Goal: Entertainment & Leisure: Browse casually

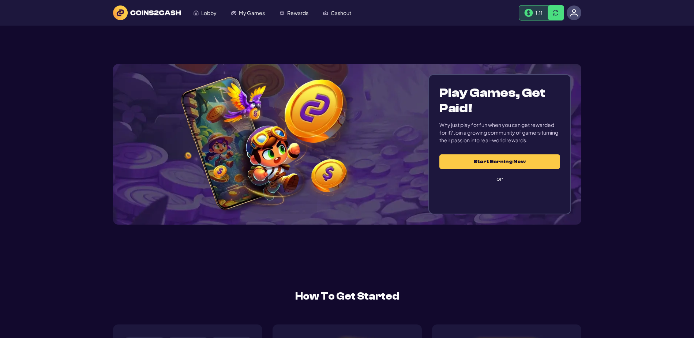
click at [574, 17] on img at bounding box center [574, 13] width 8 height 8
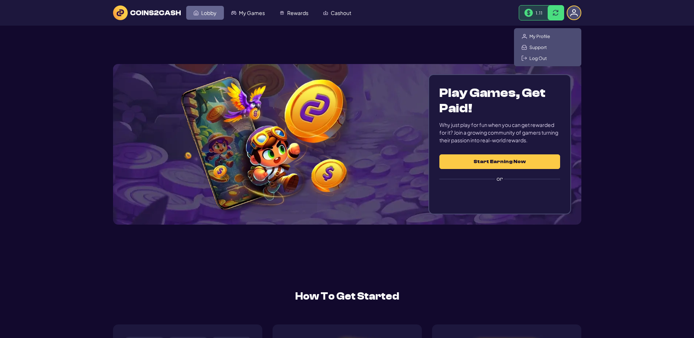
click at [216, 11] on span "Lobby" at bounding box center [208, 12] width 15 height 5
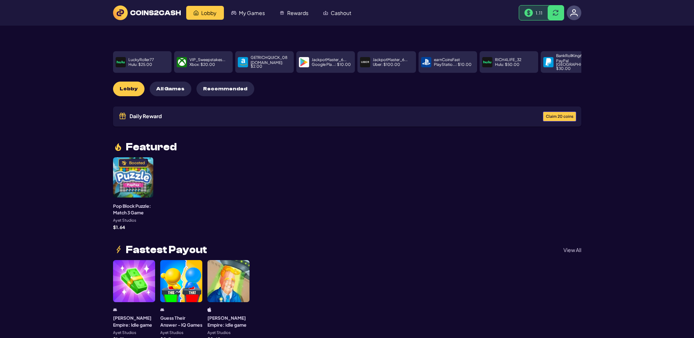
click at [557, 118] on span "Claim 20 coins" at bounding box center [559, 116] width 27 height 4
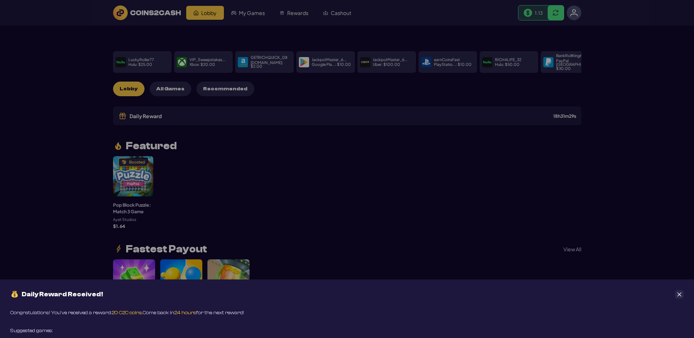
click at [676, 290] on button "Close" at bounding box center [679, 294] width 9 height 9
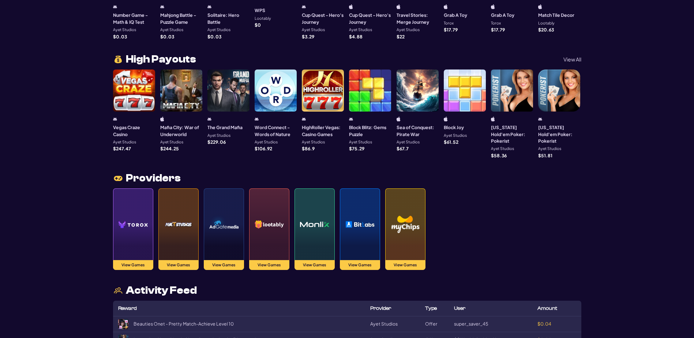
scroll to position [768, 0]
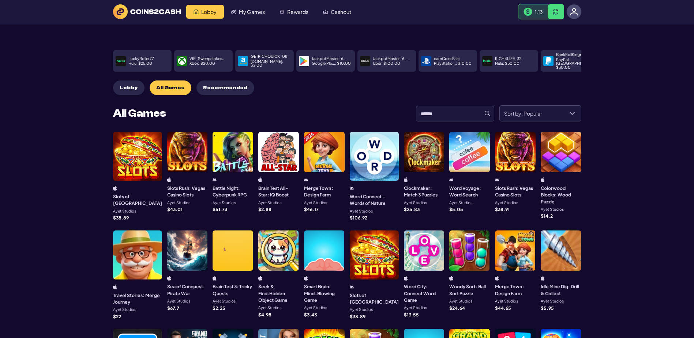
scroll to position [0, 0]
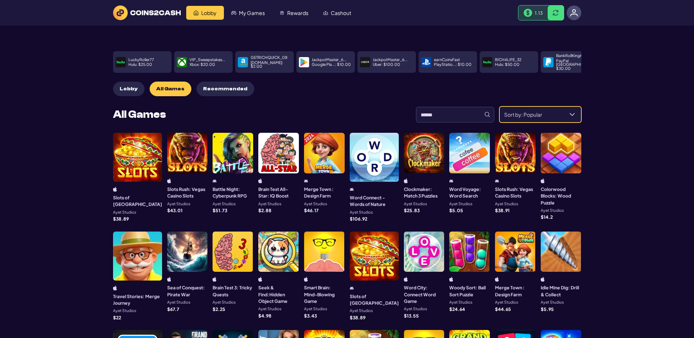
click at [549, 122] on span "Sort by: Popular" at bounding box center [532, 114] width 64 height 15
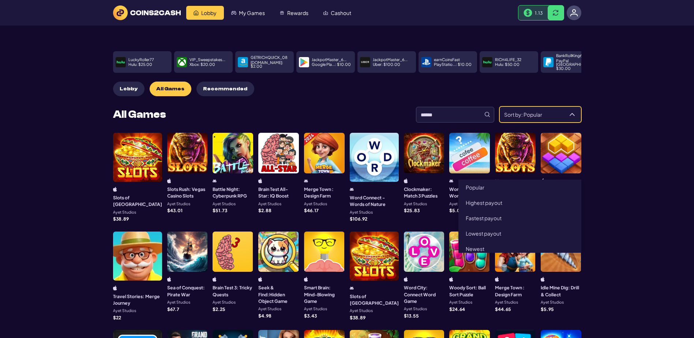
click at [549, 122] on span "Sort by: Popular" at bounding box center [532, 114] width 64 height 15
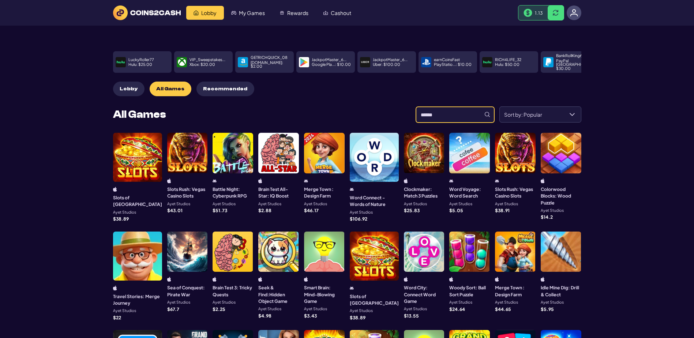
click at [416, 122] on input at bounding box center [455, 115] width 78 height 16
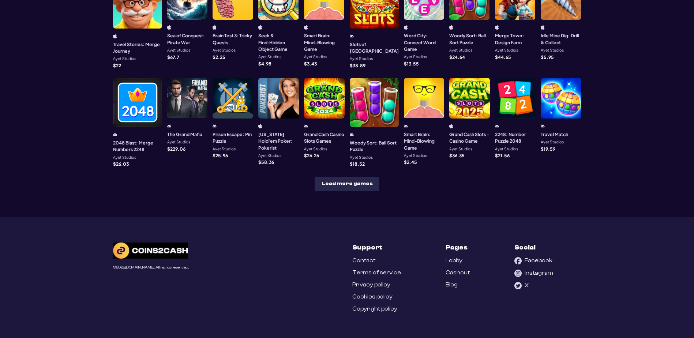
scroll to position [475, 0]
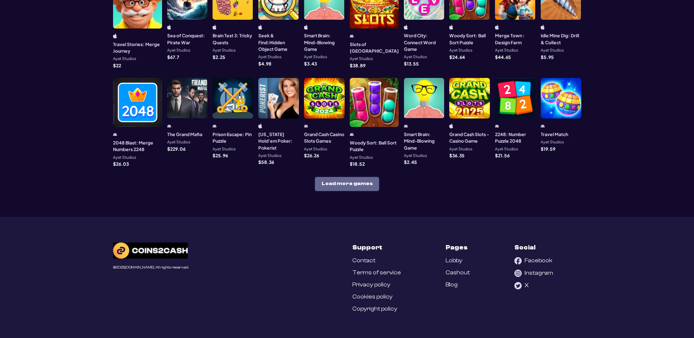
click at [346, 191] on button "Load more games" at bounding box center [346, 184] width 65 height 15
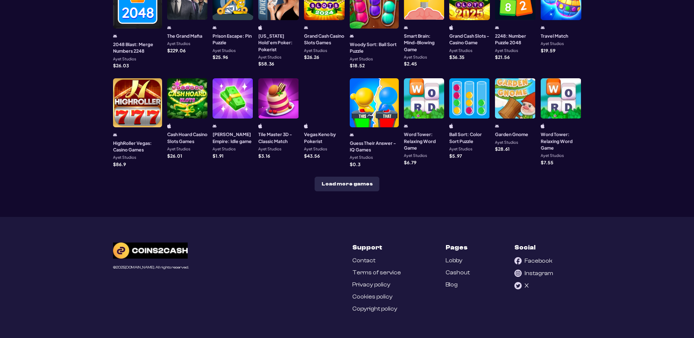
scroll to position [585, 0]
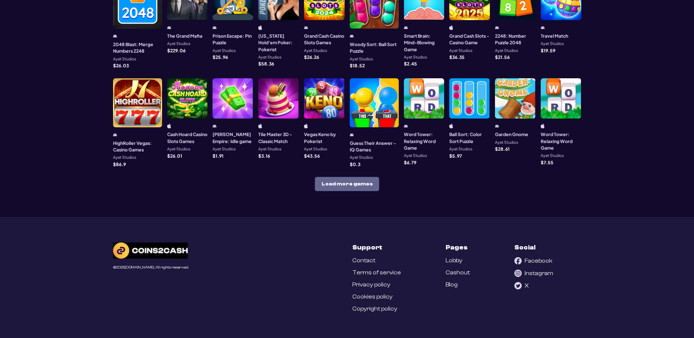
click at [345, 191] on button "Load more games" at bounding box center [346, 184] width 65 height 15
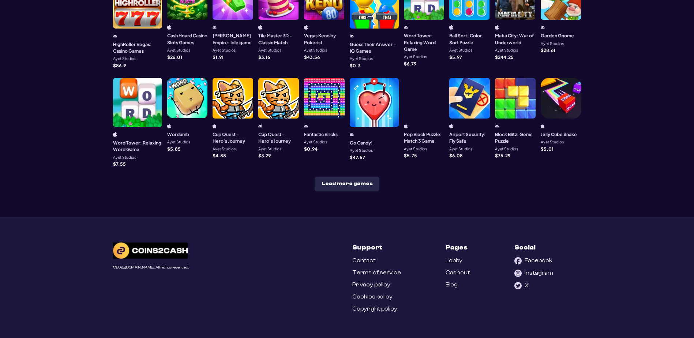
scroll to position [731, 0]
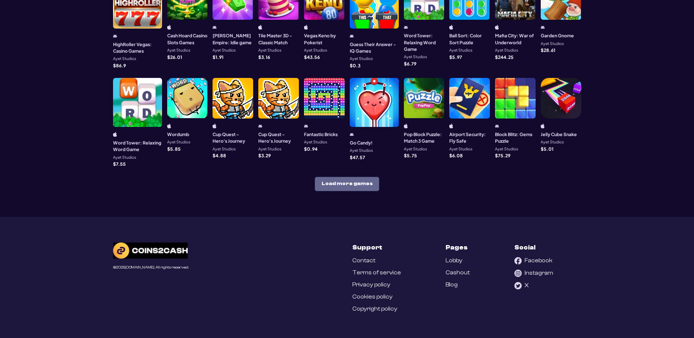
click at [363, 191] on button "Load more games" at bounding box center [346, 184] width 65 height 15
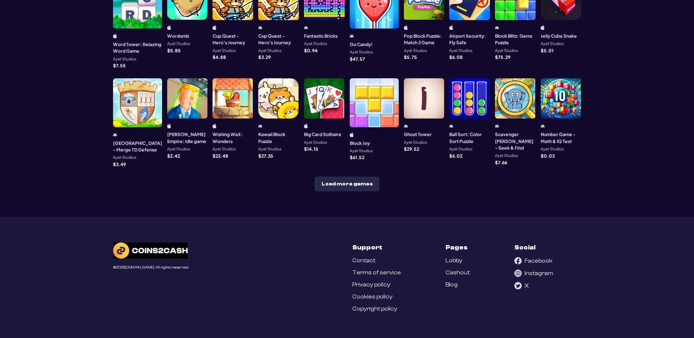
scroll to position [878, 0]
click at [344, 191] on button "Load more games" at bounding box center [346, 184] width 65 height 15
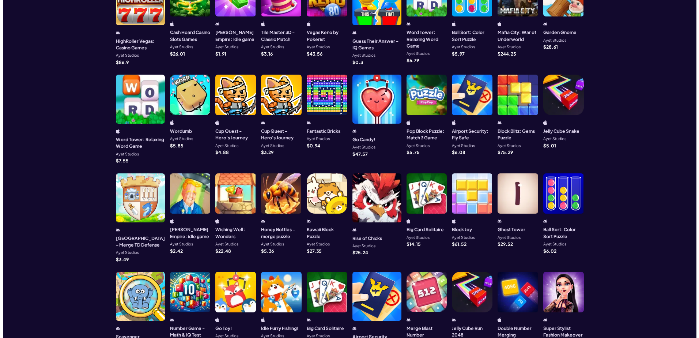
scroll to position [402, 0]
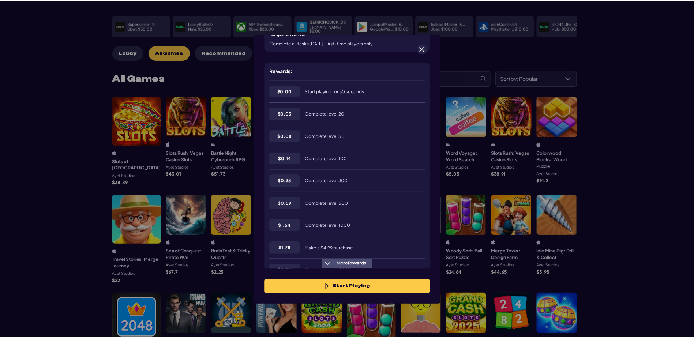
scroll to position [146, 0]
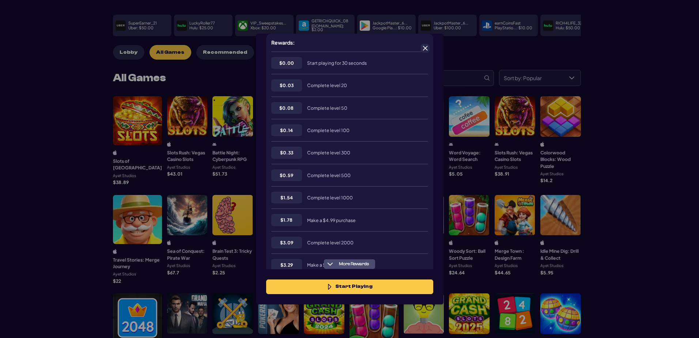
click at [424, 50] on span at bounding box center [425, 48] width 7 height 7
